Goal: Task Accomplishment & Management: Complete application form

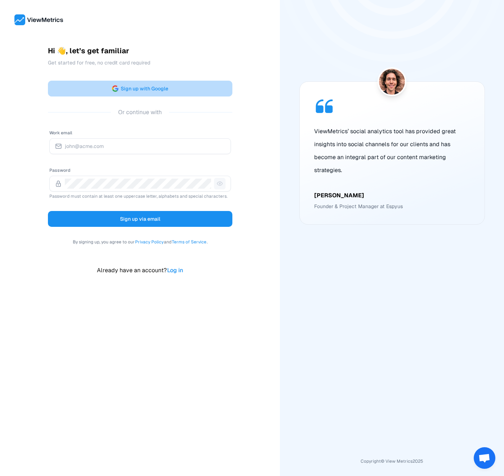
click at [173, 88] on button "Sign up with Google" at bounding box center [140, 89] width 184 height 16
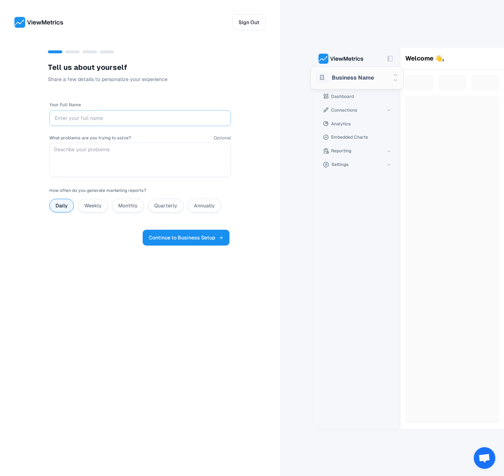
click at [126, 119] on input "Your Full Name" at bounding box center [140, 118] width 171 height 10
type input "[PERSON_NAME]"
click at [124, 207] on label "Monthly" at bounding box center [127, 205] width 19 height 6
radio input "false"
radio input "true"
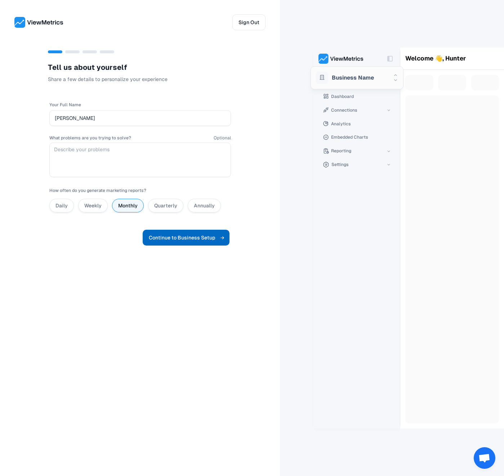
click at [204, 244] on button "Continue to Business Setup" at bounding box center [186, 238] width 87 height 16
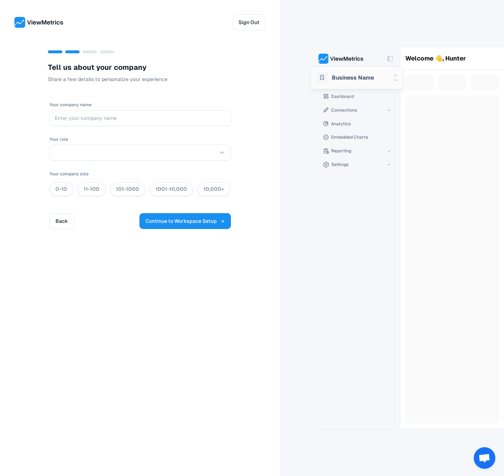
click at [147, 158] on html "Sign Out T e l l u s a b o u t y o u r c o m p a n y Share a few details to per…" at bounding box center [252, 238] width 504 height 476
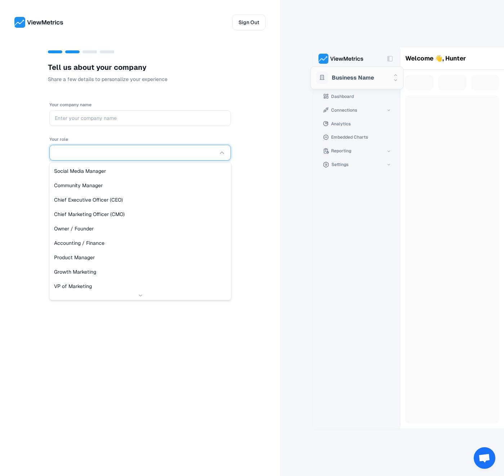
select select "Owner / Founder"
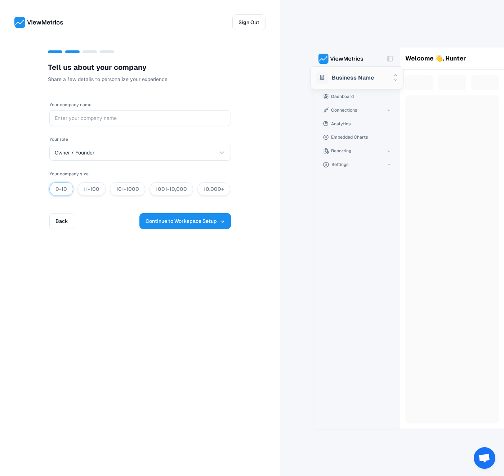
click at [53, 188] on button "0-10" at bounding box center [61, 189] width 24 height 14
radio input "true"
drag, startPoint x: 449, startPoint y: 206, endPoint x: 445, endPoint y: 204, distance: 3.9
click at [449, 206] on div at bounding box center [408, 238] width 191 height 381
drag, startPoint x: 343, startPoint y: 101, endPoint x: 346, endPoint y: 96, distance: 5.9
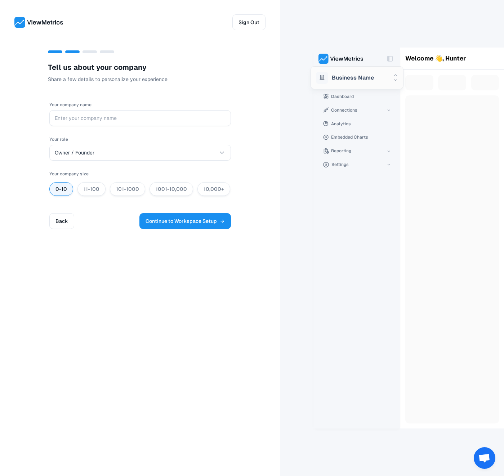
click at [343, 101] on div at bounding box center [408, 238] width 191 height 381
click at [346, 96] on div at bounding box center [408, 238] width 191 height 381
click at [393, 81] on span "Business Name" at bounding box center [357, 77] width 93 height 23
click at [94, 117] on input "Your company name" at bounding box center [140, 118] width 171 height 10
paste input "Scout Think Strategies LLC"
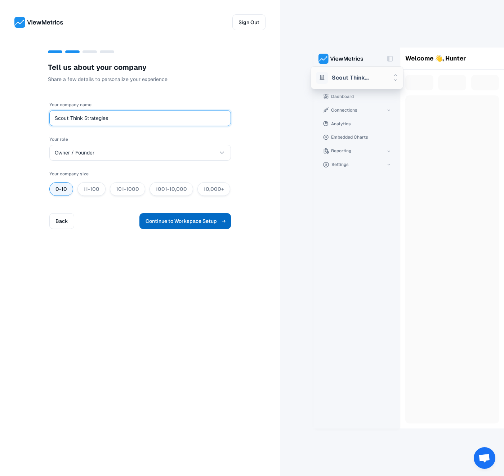
type input "Scout Think Strategies"
click at [206, 219] on span "Continue to Workspace Setup" at bounding box center [185, 221] width 79 height 9
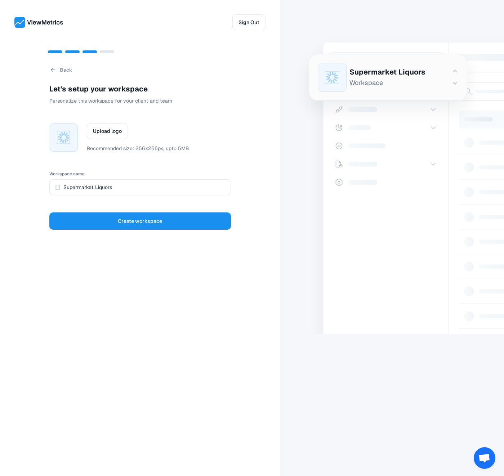
type input "Supermarket Liquors"
click at [69, 141] on img at bounding box center [64, 138] width 28 height 28
click at [123, 126] on button "Upload logo" at bounding box center [107, 131] width 41 height 16
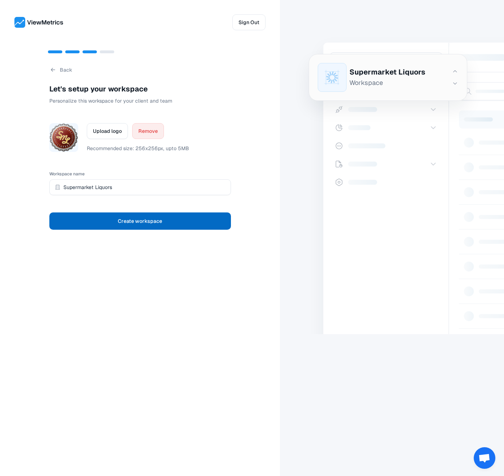
click at [155, 219] on span "Create workspace" at bounding box center [140, 221] width 44 height 10
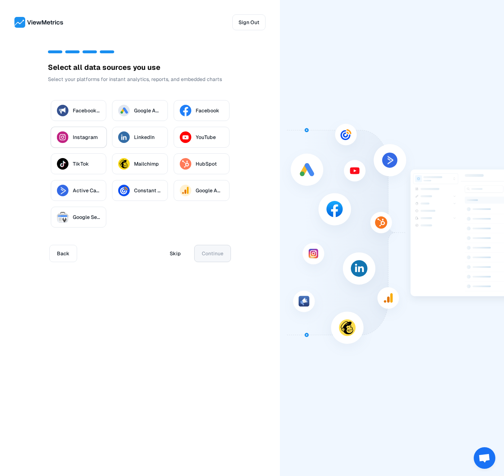
click at [80, 137] on p "Instagram" at bounding box center [87, 137] width 28 height 7
click at [63, 137] on button "Instagram" at bounding box center [59, 137] width 7 height 7
checkbox input "true"
click at [212, 251] on span "Continue" at bounding box center [213, 254] width 22 height 10
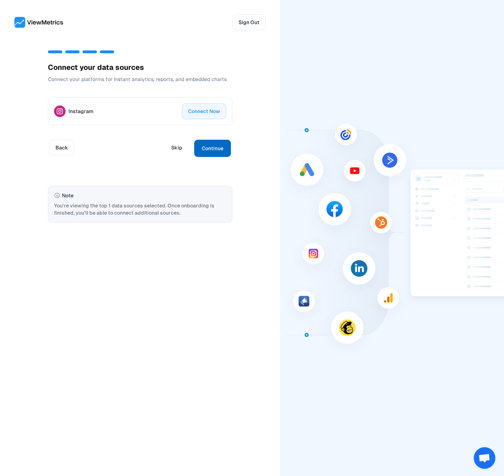
click at [210, 152] on span "Continue" at bounding box center [213, 148] width 22 height 10
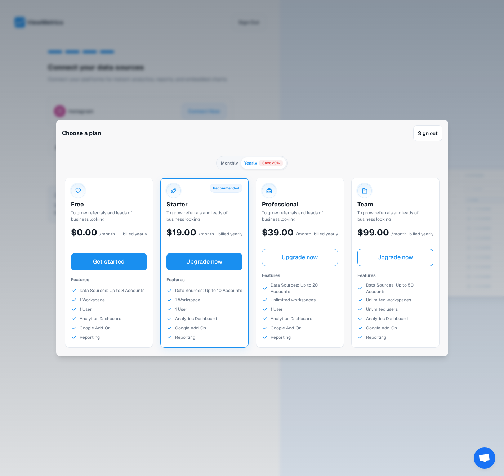
click at [110, 258] on span "Get started" at bounding box center [109, 262] width 32 height 9
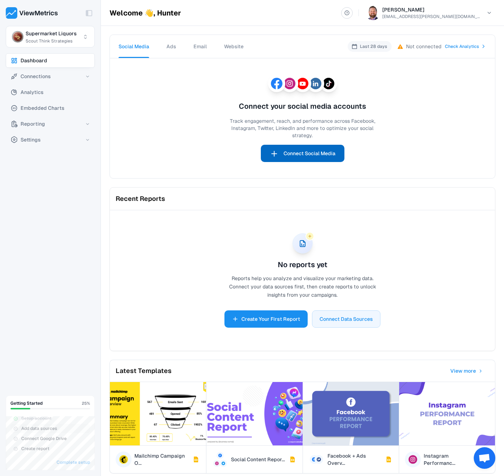
click at [322, 151] on span "Connect Social Media" at bounding box center [310, 153] width 52 height 10
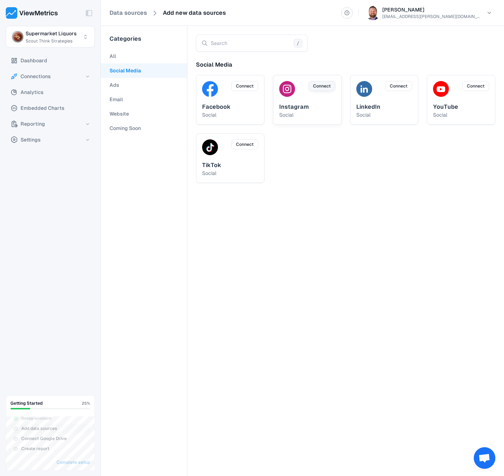
click at [325, 85] on span "Connect" at bounding box center [322, 86] width 18 height 6
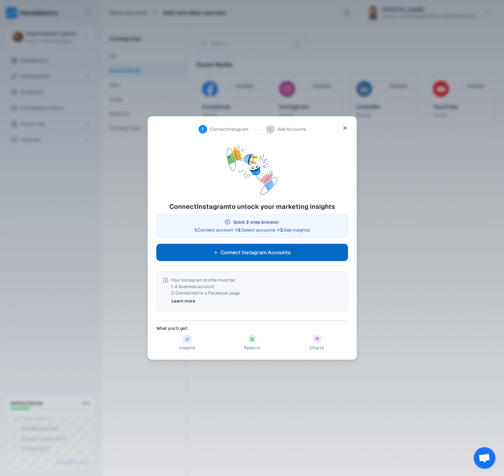
click at [269, 252] on span "Connect Instagram Accounts" at bounding box center [255, 252] width 70 height 9
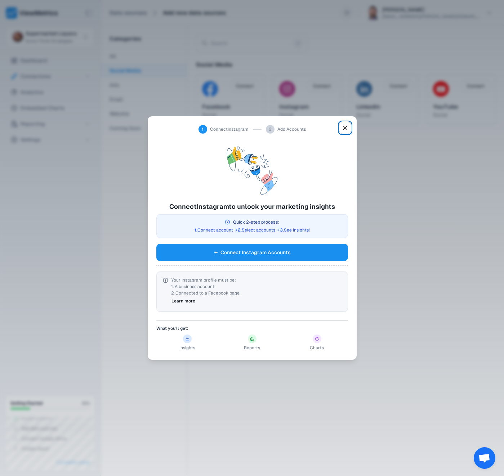
click at [348, 128] on icon "button" at bounding box center [345, 127] width 6 height 11
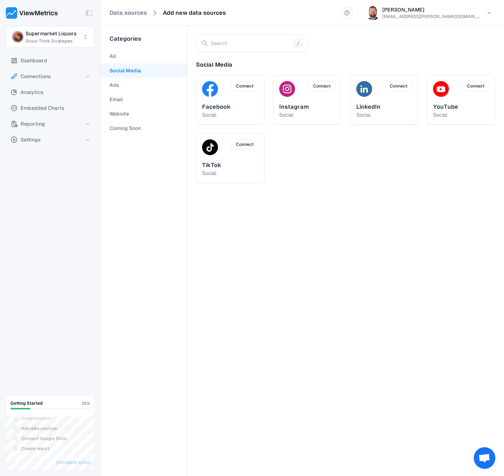
click at [361, 219] on div "Social Media Connect Facebook social Connect Instagram social Connect LinkedIn …" at bounding box center [345, 264] width 299 height 407
click at [125, 88] on button "Ads" at bounding box center [144, 85] width 86 height 14
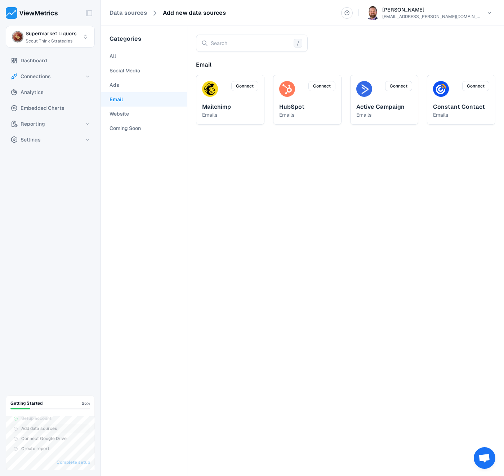
click at [124, 103] on button "Email" at bounding box center [144, 99] width 86 height 14
click at [124, 110] on button "Website" at bounding box center [144, 114] width 86 height 14
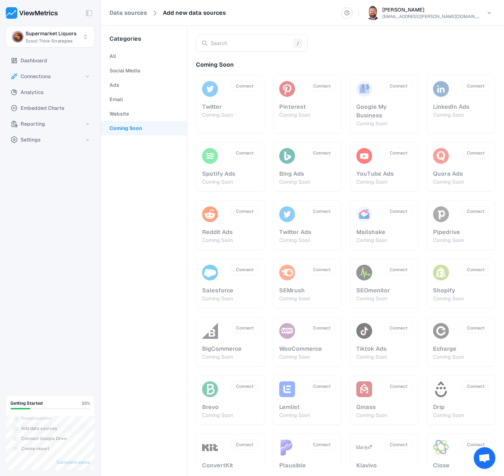
click at [129, 128] on Soon "Coming Soon" at bounding box center [144, 128] width 86 height 14
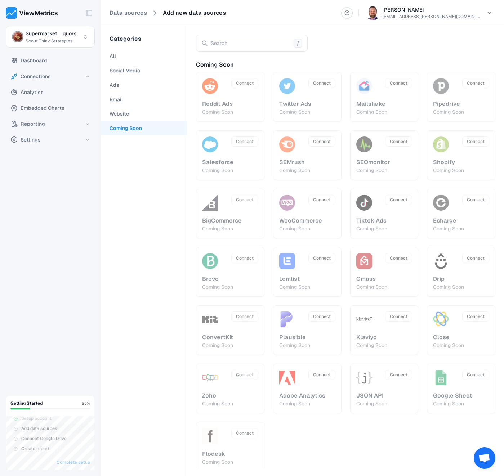
scroll to position [133, 0]
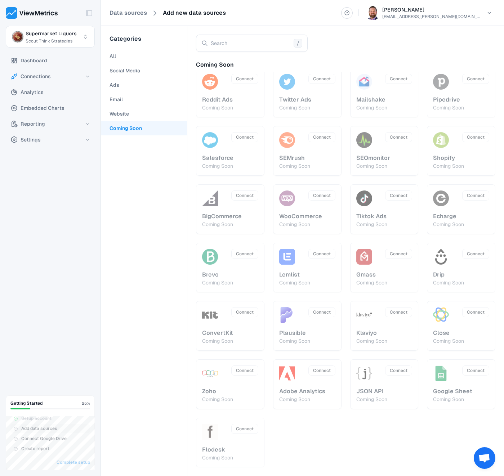
click at [465, 161] on div "Connect Twitter Coming Soon Connect Pinterest Coming Soon Connect Google My Bus…" at bounding box center [345, 204] width 299 height 525
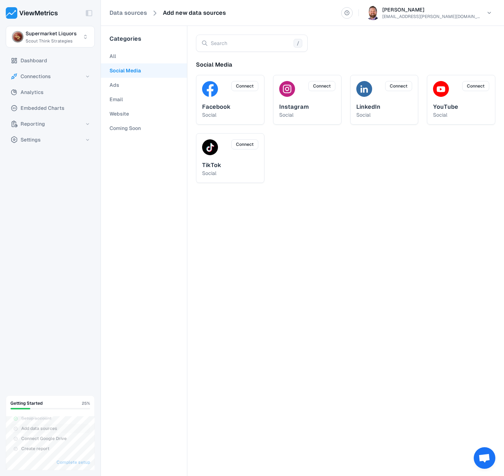
click at [123, 68] on button "Social Media" at bounding box center [144, 70] width 86 height 14
